Goal: Task Accomplishment & Management: Use online tool/utility

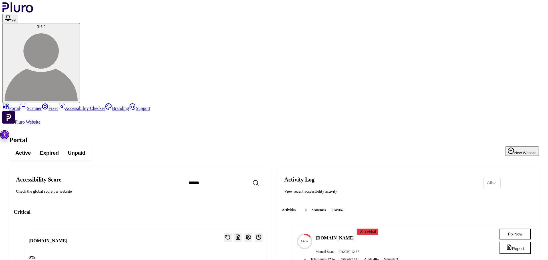
click at [32, 106] on link "Scanner" at bounding box center [31, 108] width 22 height 5
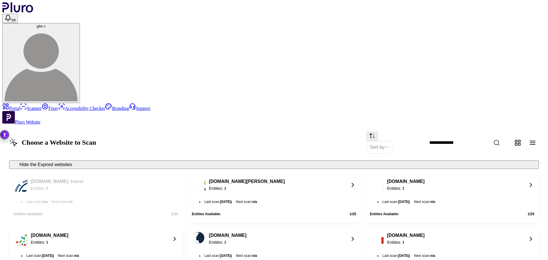
scroll to position [482, 0]
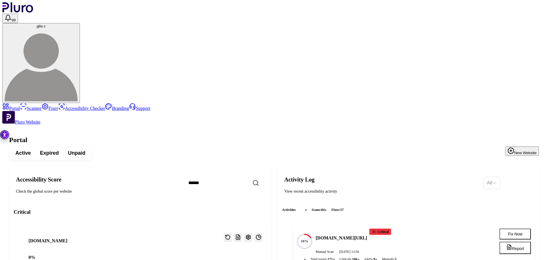
click at [27, 106] on link "Scanner" at bounding box center [31, 108] width 22 height 5
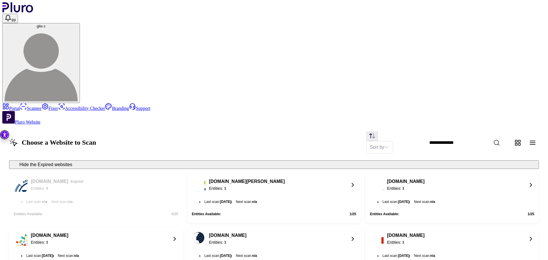
scroll to position [385, 0]
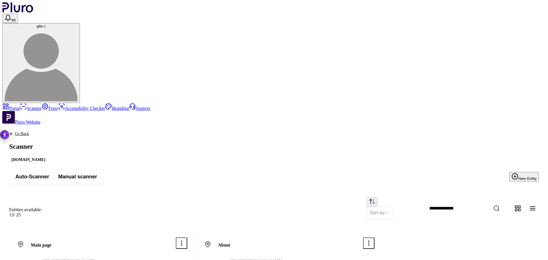
click at [20, 106] on link "Portal" at bounding box center [11, 108] width 18 height 5
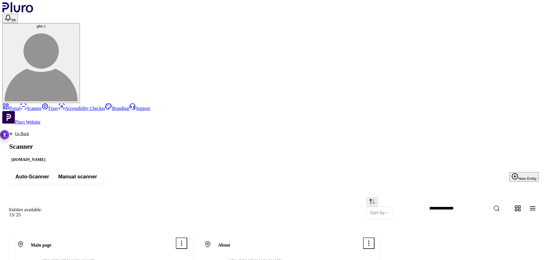
click at [20, 106] on link "Scanner" at bounding box center [31, 108] width 22 height 5
click at [369, 233] on div "About URL: https://shahar-malka.com/about/ Last scan : 12.08.2025 Scan" at bounding box center [287, 263] width 183 height 60
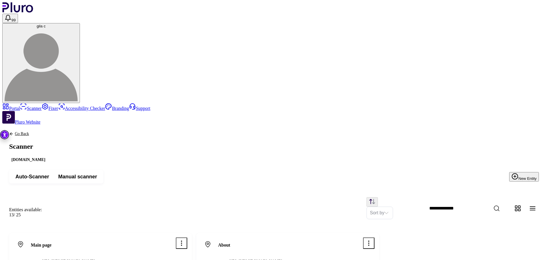
scroll to position [94, 0]
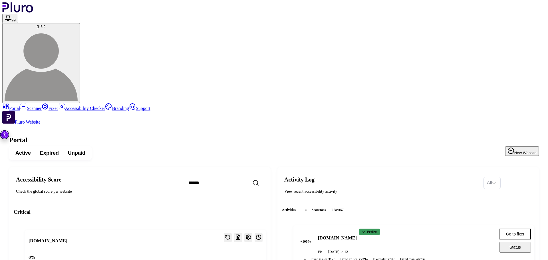
click at [188, 146] on div "Active Expired Unpaid New Website" at bounding box center [274, 153] width 530 height 14
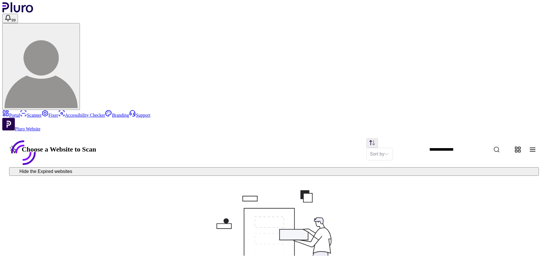
click at [17, 113] on link "Portal" at bounding box center [11, 115] width 18 height 5
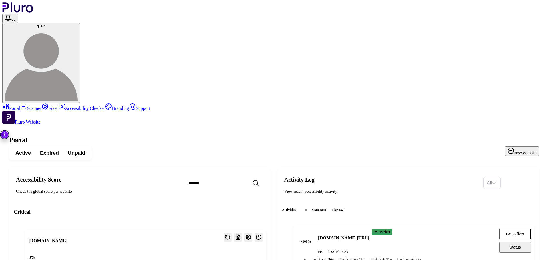
scroll to position [775, 0]
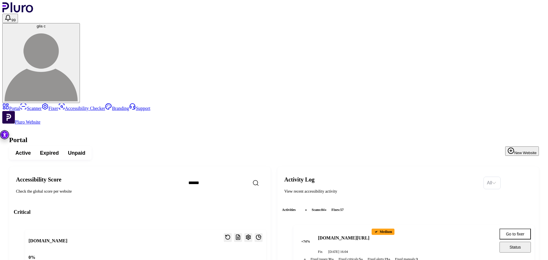
scroll to position [845, 0]
click at [31, 106] on link "Scanner" at bounding box center [31, 108] width 22 height 5
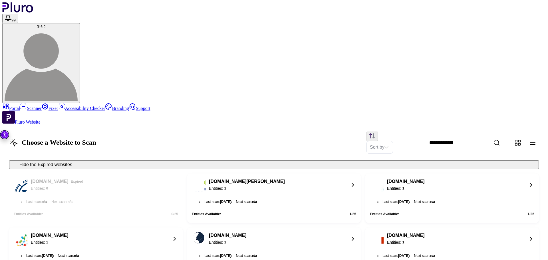
scroll to position [385, 0]
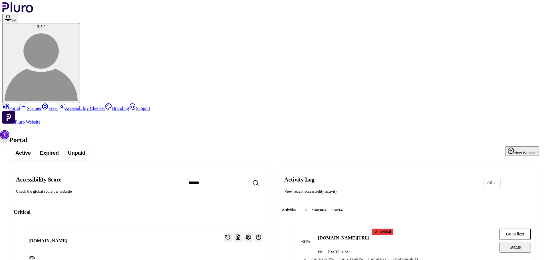
scroll to position [805, 0]
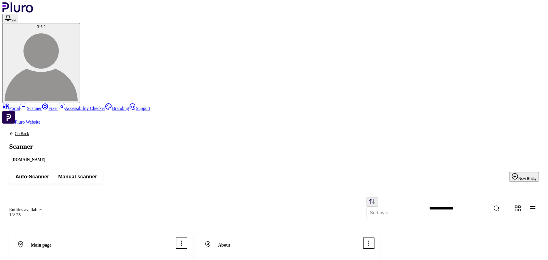
scroll to position [57, 0]
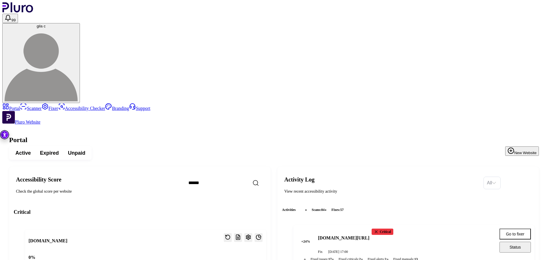
scroll to position [805, 0]
